Goal: Register for event/course

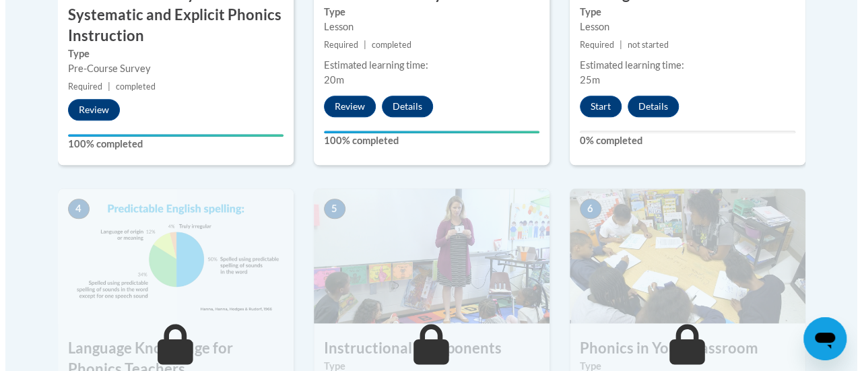
scroll to position [648, 0]
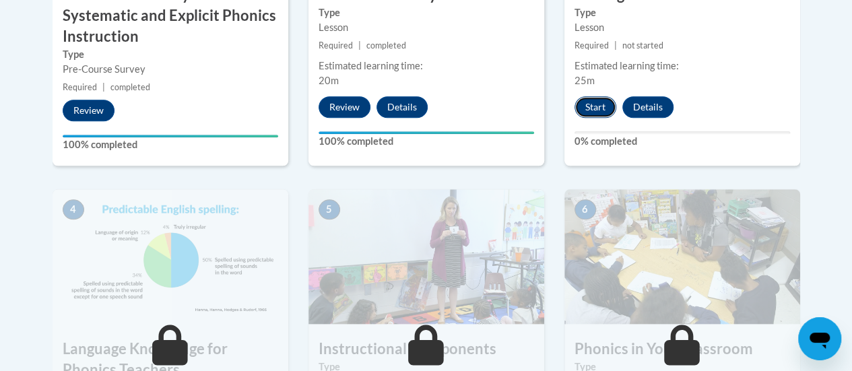
click at [592, 110] on button "Start" at bounding box center [595, 107] width 42 height 22
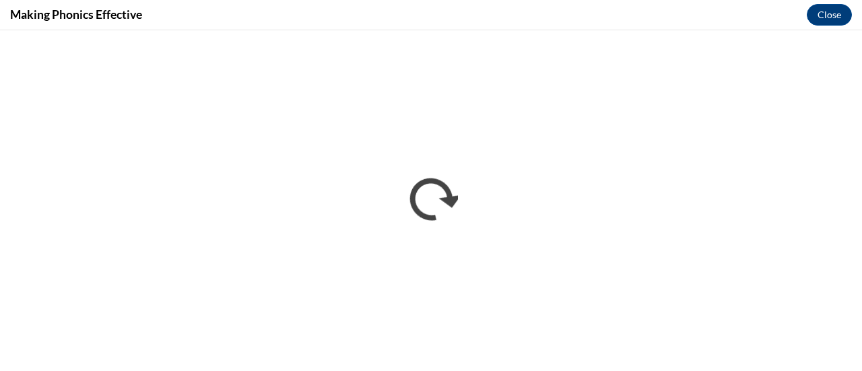
scroll to position [0, 0]
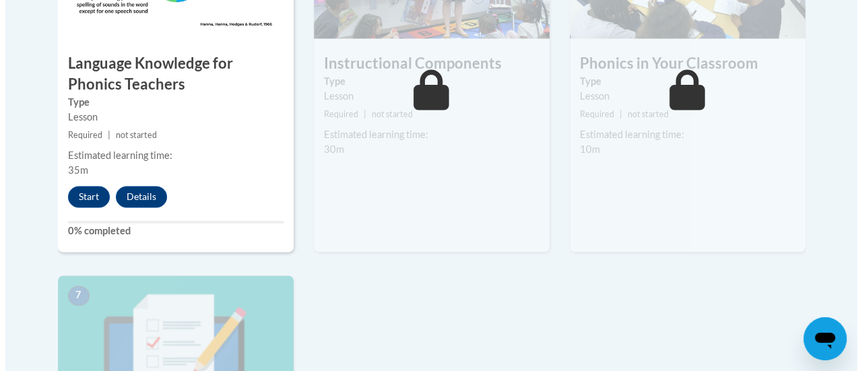
scroll to position [941, 0]
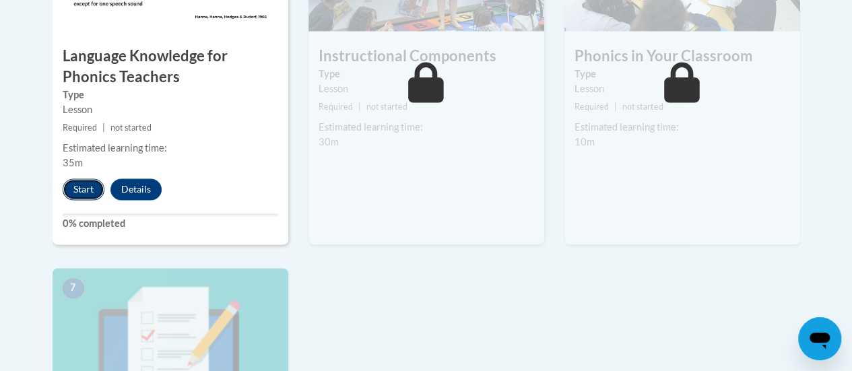
click at [73, 182] on button "Start" at bounding box center [84, 189] width 42 height 22
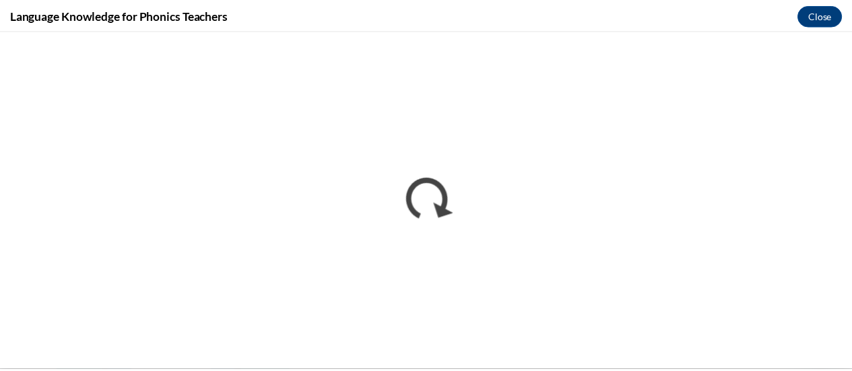
scroll to position [0, 0]
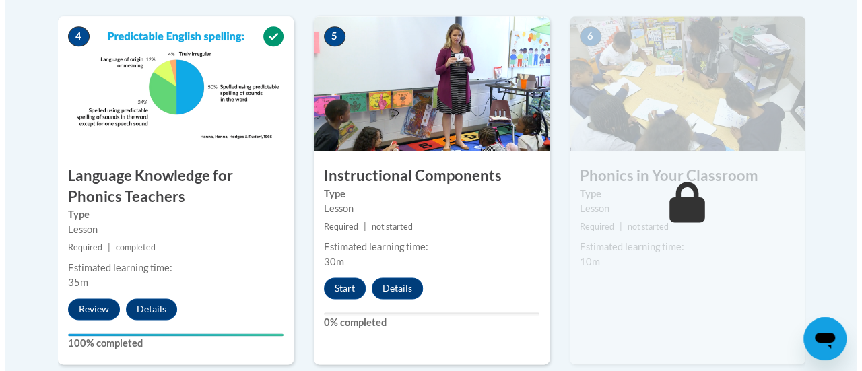
scroll to position [823, 0]
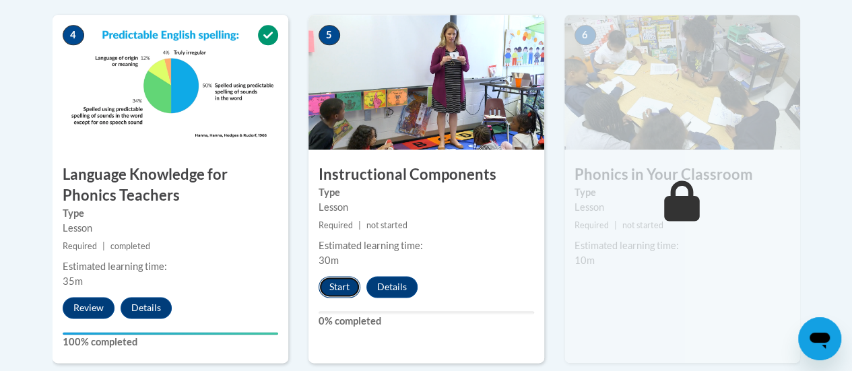
click at [339, 288] on button "Start" at bounding box center [340, 287] width 42 height 22
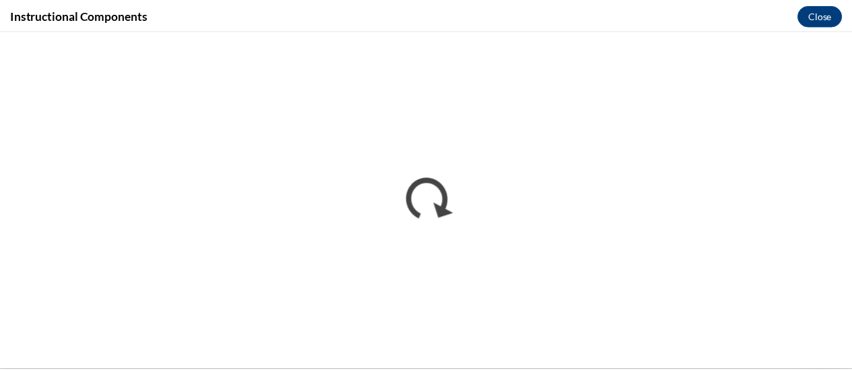
scroll to position [0, 0]
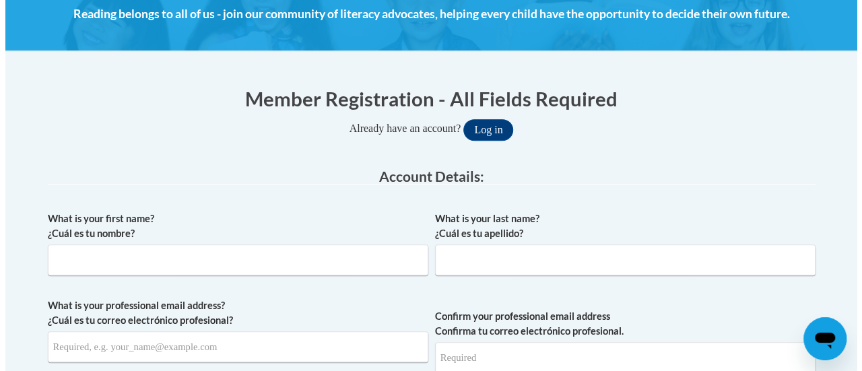
scroll to position [199, 0]
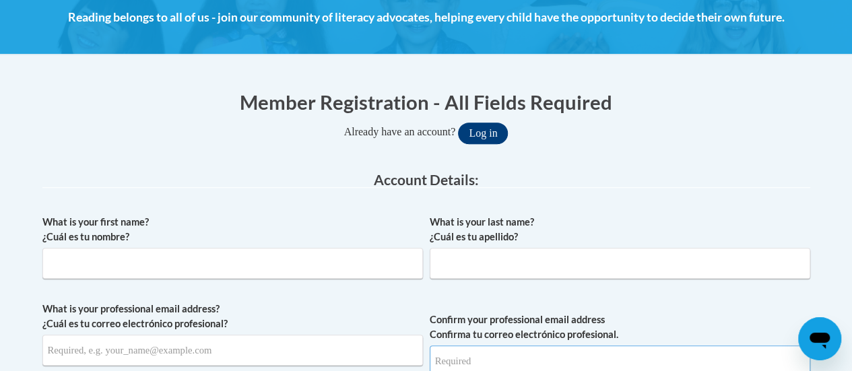
type input "samantha.rydzik@rusd.org"
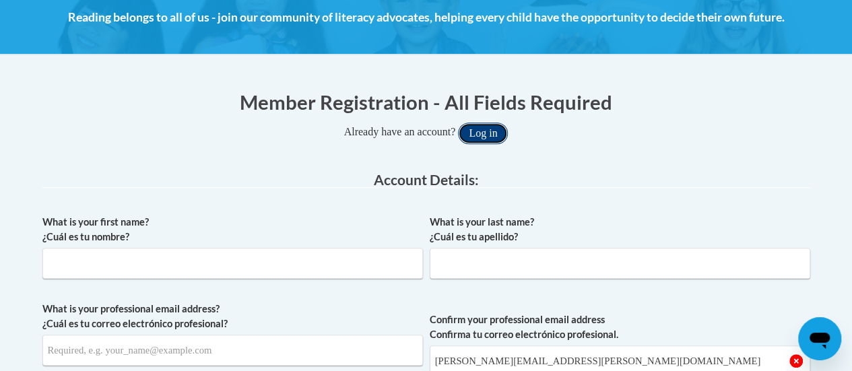
click at [475, 127] on button "Log in" at bounding box center [483, 134] width 50 height 22
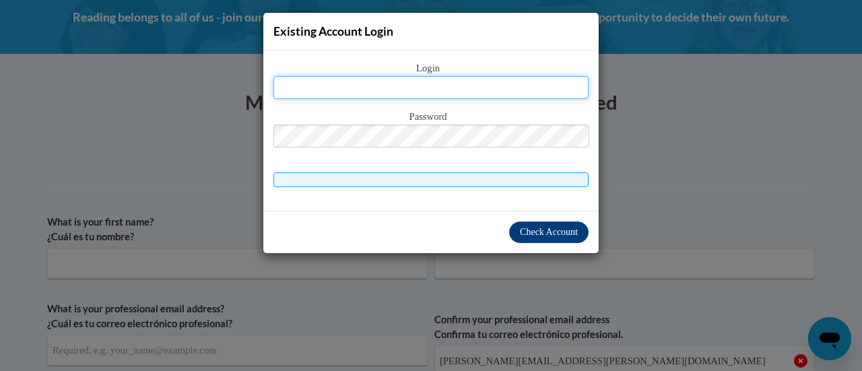
click at [453, 94] on input "text" at bounding box center [430, 87] width 315 height 23
type input "samantha.rydzik@rusd.org"
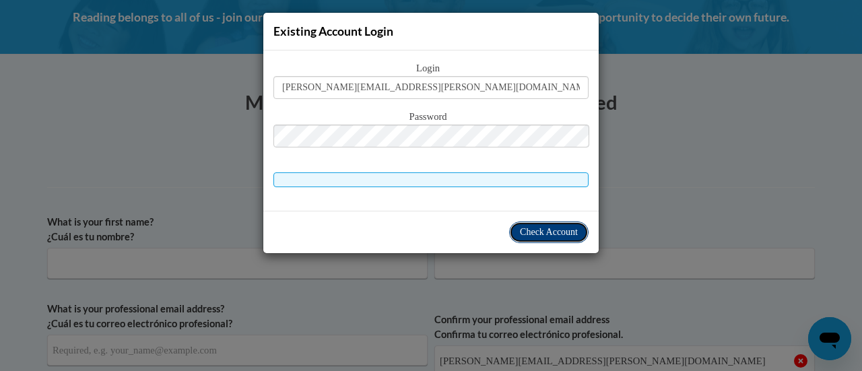
click at [538, 229] on span "Check Account" at bounding box center [549, 232] width 58 height 10
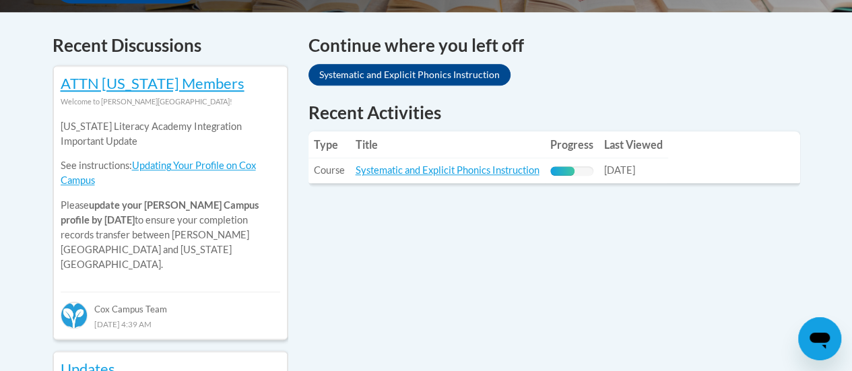
scroll to position [565, 0]
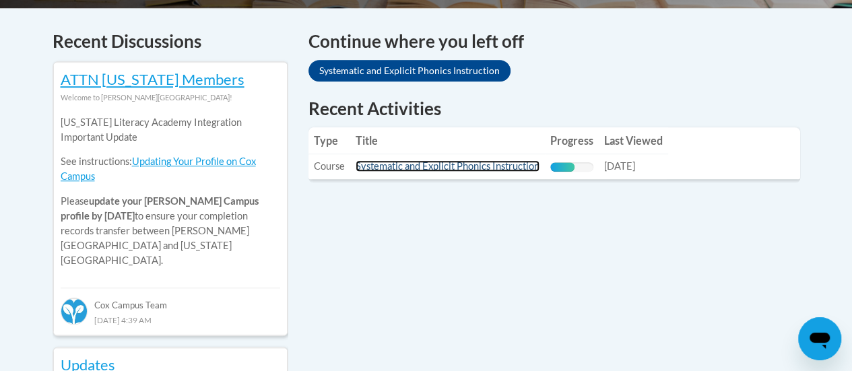
click at [463, 166] on link "Systematic and Explicit Phonics Instruction" at bounding box center [448, 165] width 184 height 11
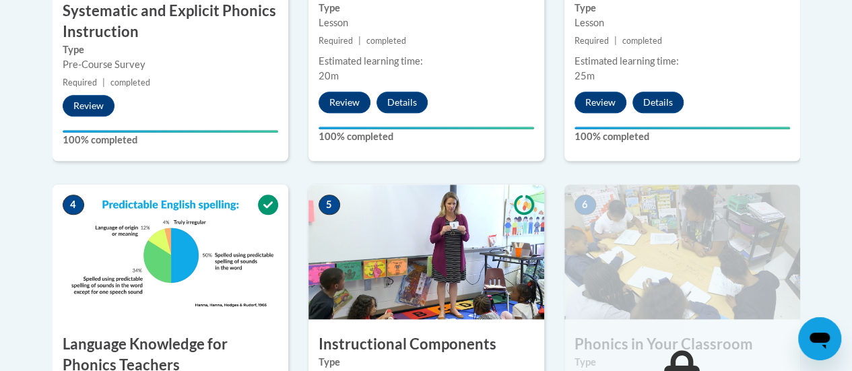
scroll to position [648, 0]
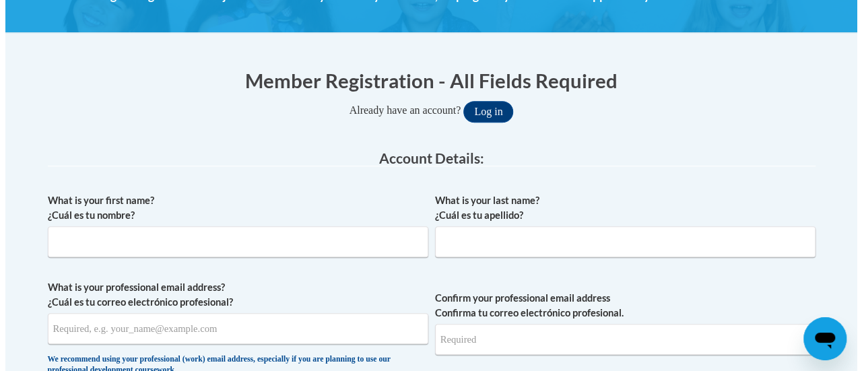
scroll to position [219, 0]
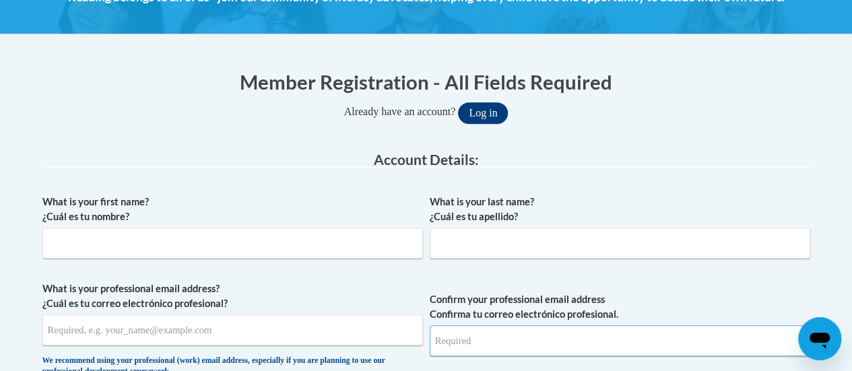
type input "samantha.rydzik@rusd.org"
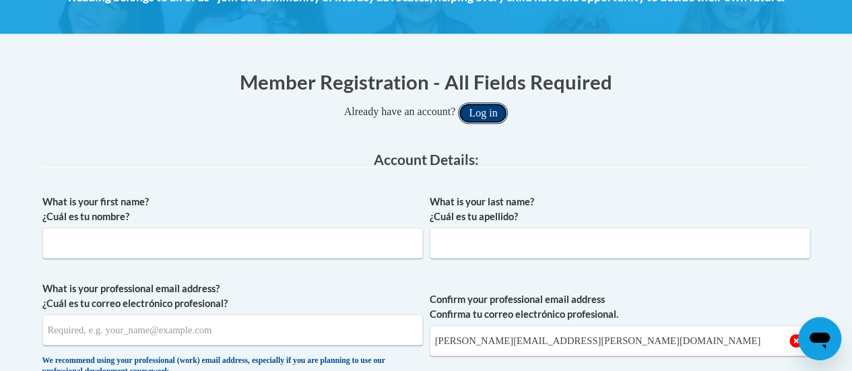
click at [486, 111] on button "Log in" at bounding box center [483, 113] width 50 height 22
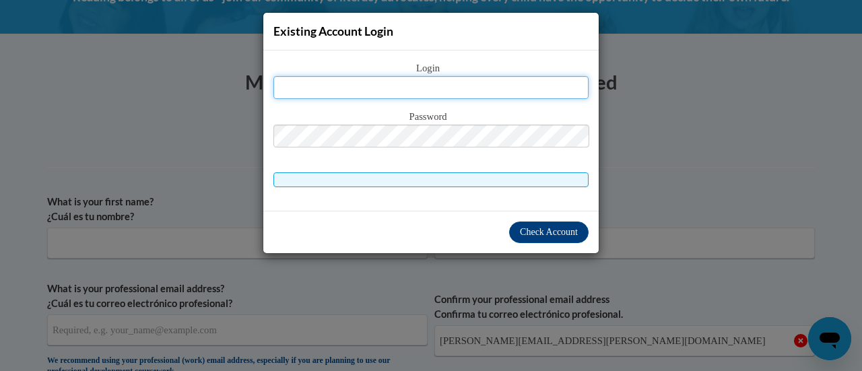
click at [473, 85] on input "text" at bounding box center [430, 87] width 315 height 23
drag, startPoint x: 473, startPoint y: 85, endPoint x: 423, endPoint y: 92, distance: 50.3
click at [423, 92] on input "text" at bounding box center [430, 87] width 315 height 23
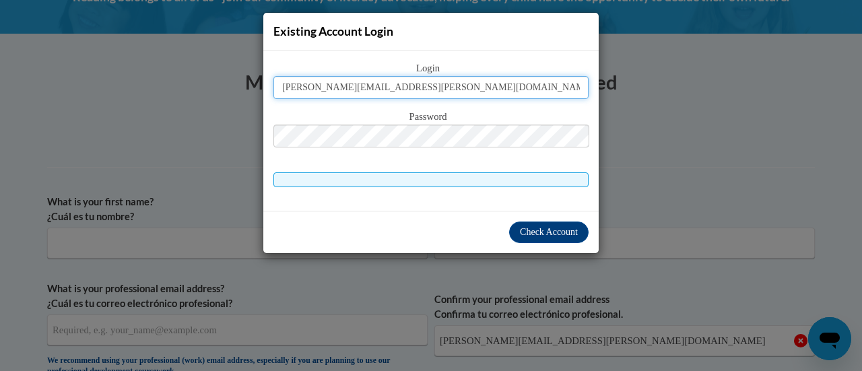
type input "samantha.rydzik@rusd.org"
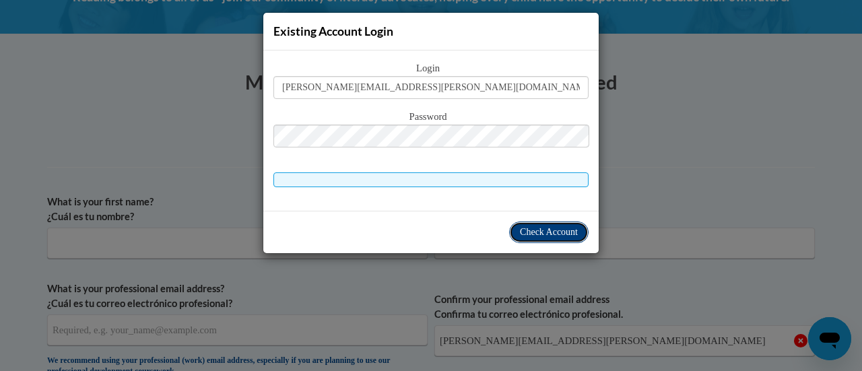
click at [535, 232] on span "Check Account" at bounding box center [549, 232] width 58 height 10
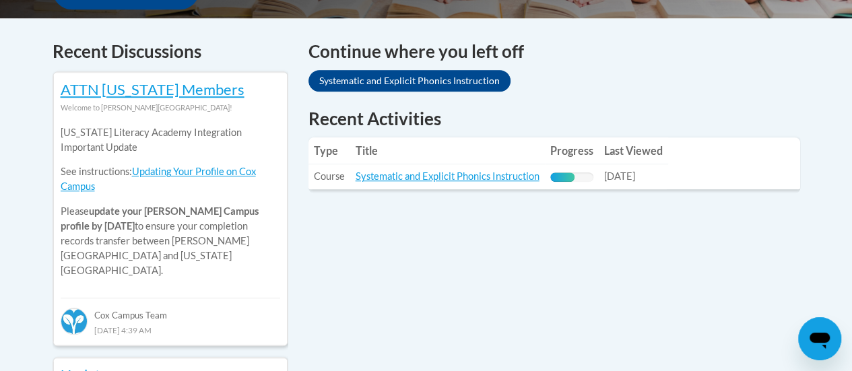
scroll to position [556, 0]
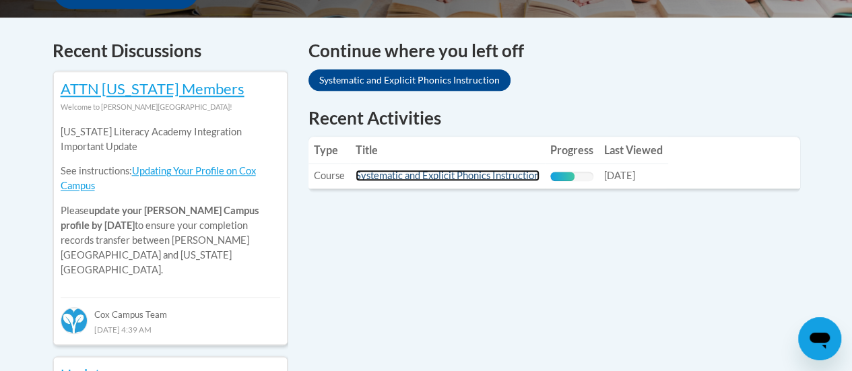
click at [413, 174] on link "Systematic and Explicit Phonics Instruction" at bounding box center [448, 175] width 184 height 11
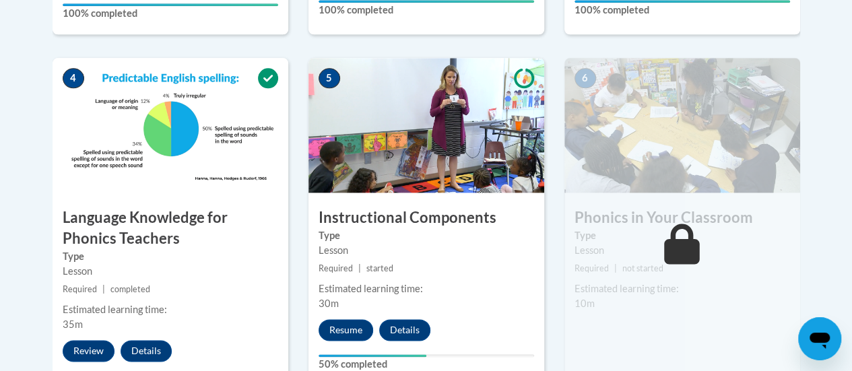
scroll to position [777, 0]
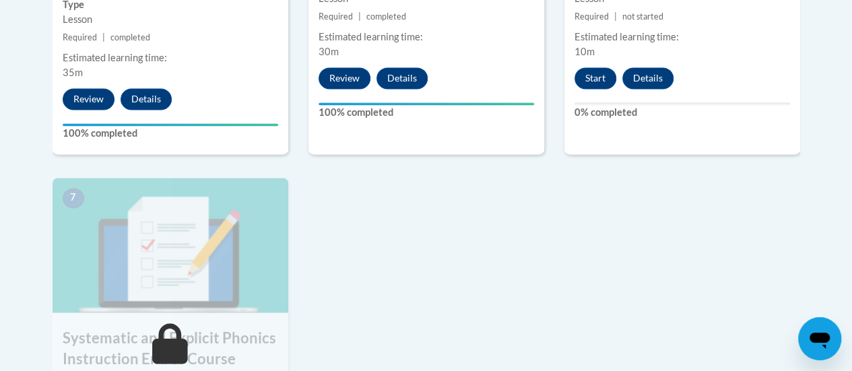
scroll to position [1032, 0]
